Goal: Task Accomplishment & Management: Use online tool/utility

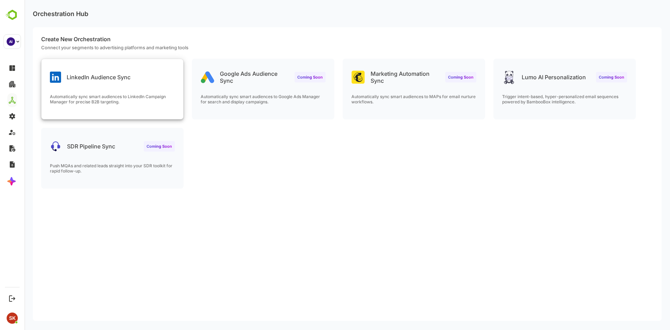
click at [144, 79] on div "LinkedIn Audience Sync" at bounding box center [113, 71] width 142 height 25
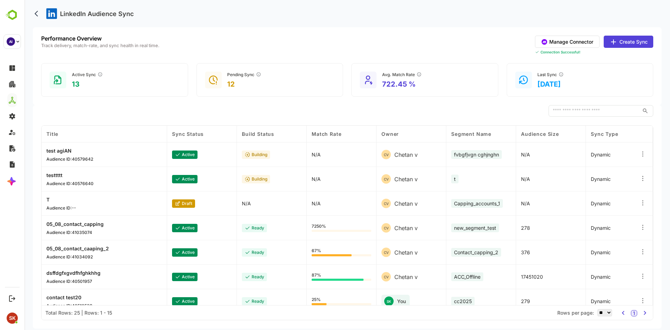
click at [616, 45] on icon at bounding box center [613, 42] width 8 height 8
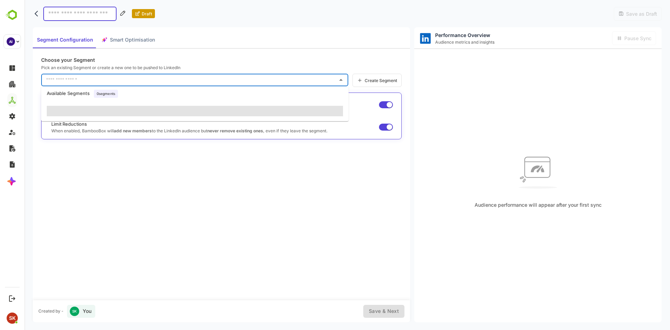
click at [182, 79] on input "text" at bounding box center [189, 79] width 290 height 11
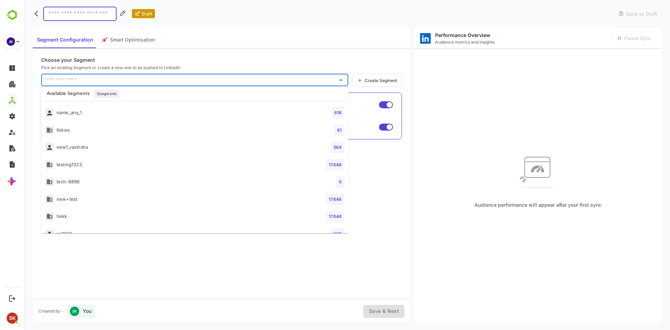
click at [106, 107] on li "name_any_1 816" at bounding box center [195, 112] width 308 height 17
type input "**********"
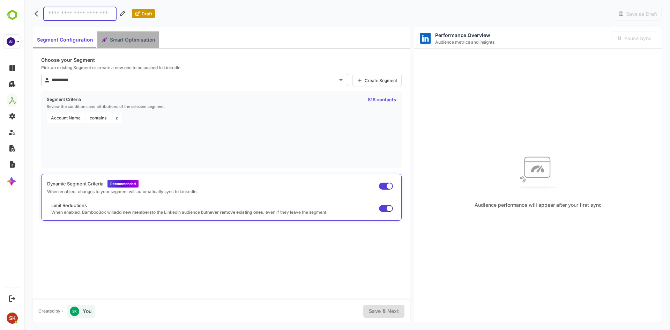
click at [131, 37] on span "Smart Optimisation" at bounding box center [132, 40] width 45 height 9
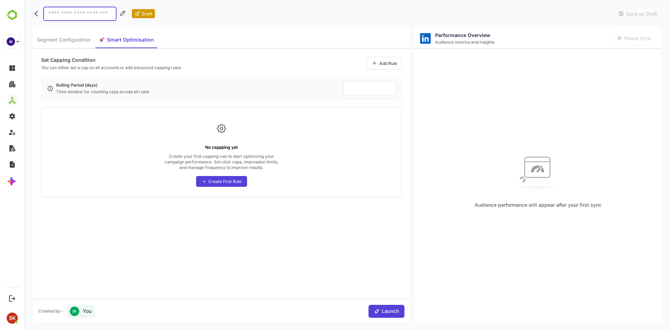
click at [210, 185] on div "Create First Rule" at bounding box center [221, 181] width 51 height 11
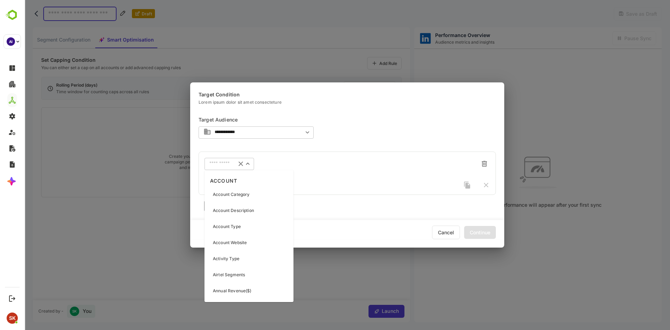
click at [221, 164] on input "text" at bounding box center [220, 163] width 22 height 5
click at [238, 261] on p "Activity Type" at bounding box center [226, 259] width 27 height 6
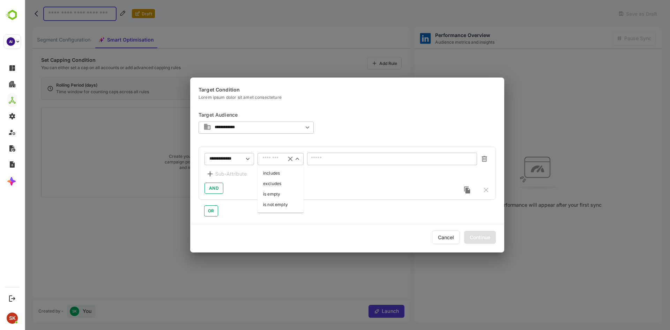
click at [274, 159] on input "text" at bounding box center [272, 158] width 19 height 5
click at [279, 171] on li "includes" at bounding box center [281, 173] width 46 height 10
type input "********"
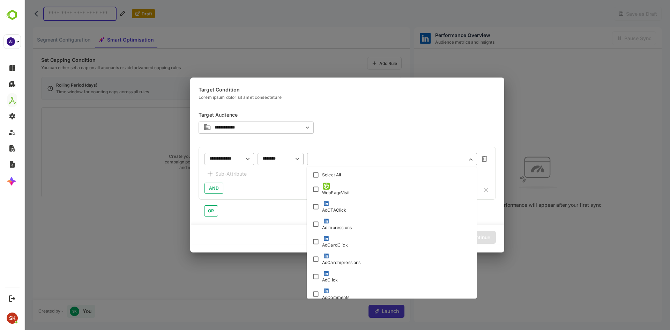
click at [342, 159] on input "text" at bounding box center [392, 158] width 160 height 5
click at [347, 187] on div "WebPageVisit" at bounding box center [336, 189] width 28 height 13
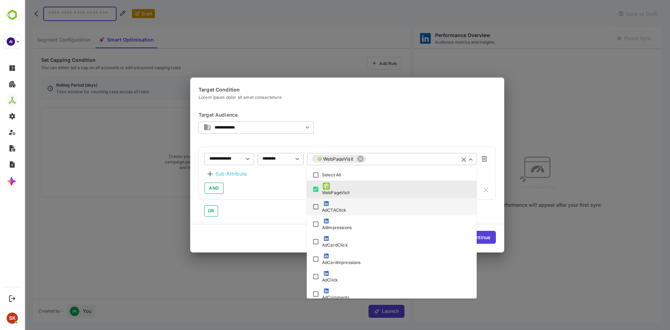
click at [347, 210] on div "AdCTAClick" at bounding box center [391, 206] width 159 height 13
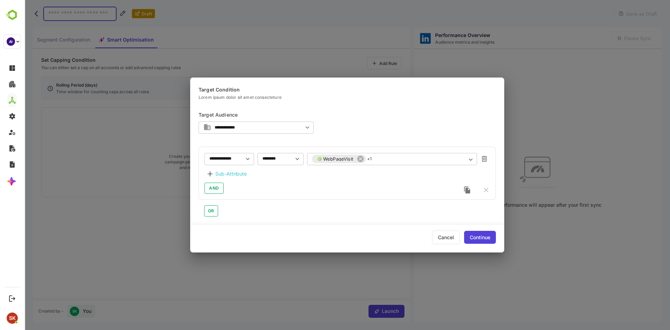
click at [267, 189] on div "AND" at bounding box center [348, 188] width 286 height 11
click at [480, 235] on div "Continue" at bounding box center [480, 237] width 32 height 13
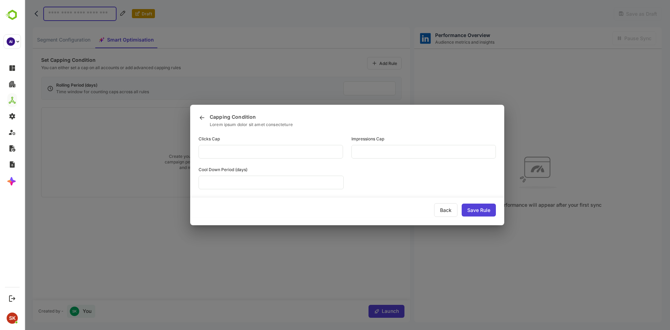
click at [448, 216] on div "Back" at bounding box center [445, 210] width 23 height 14
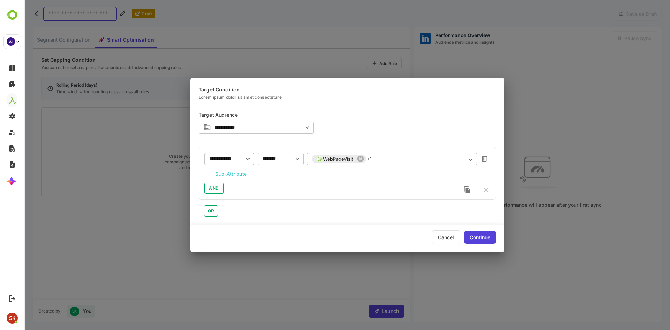
click at [448, 232] on div "Cancel" at bounding box center [446, 237] width 28 height 14
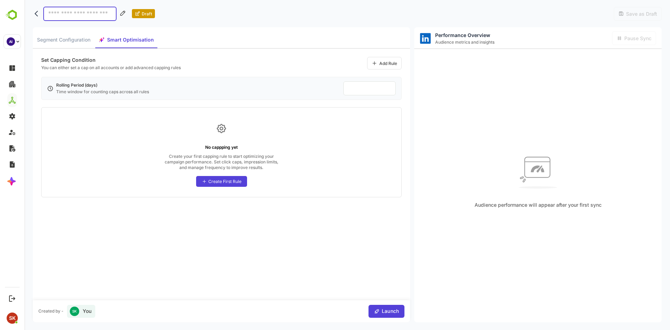
click at [303, 291] on div "Set Capping Condition You can either set a cap on all accounts or add advanced …" at bounding box center [221, 175] width 377 height 252
click at [59, 45] on button "Segment Configuration" at bounding box center [64, 39] width 62 height 17
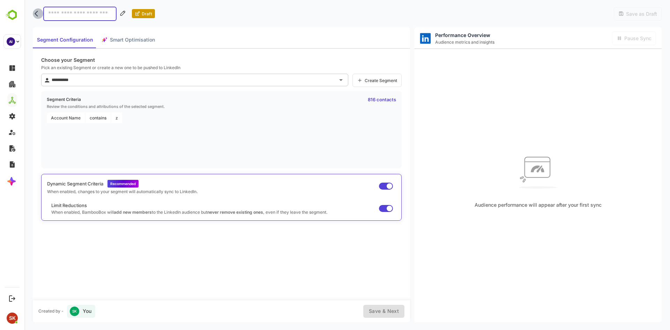
click at [34, 14] on button "back" at bounding box center [38, 13] width 10 height 10
click at [36, 14] on icon "back" at bounding box center [38, 13] width 7 height 7
